Goal: Transaction & Acquisition: Download file/media

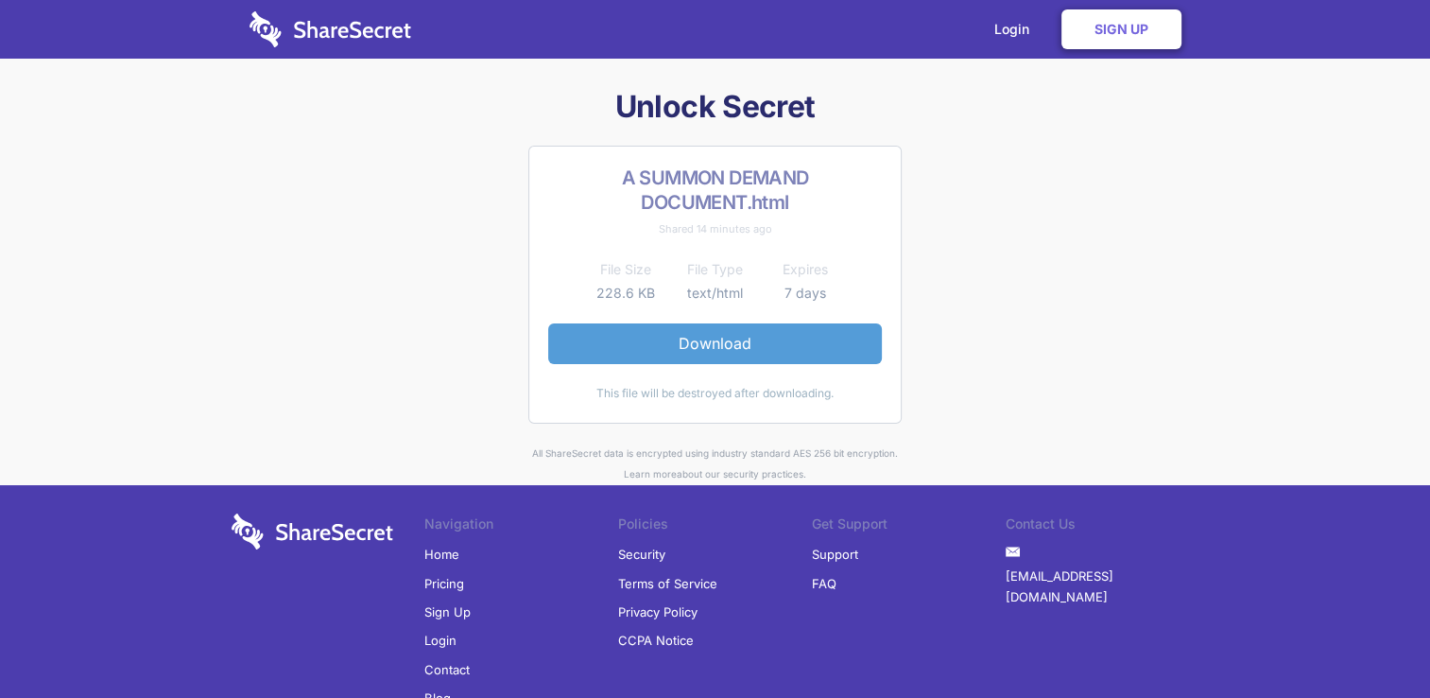
click at [700, 327] on link "Download" at bounding box center [715, 343] width 334 height 40
click at [688, 333] on link "Download" at bounding box center [715, 343] width 334 height 40
click at [681, 357] on link "Download" at bounding box center [715, 343] width 334 height 40
click at [705, 337] on link "Download" at bounding box center [715, 343] width 334 height 40
